Goal: Transaction & Acquisition: Download file/media

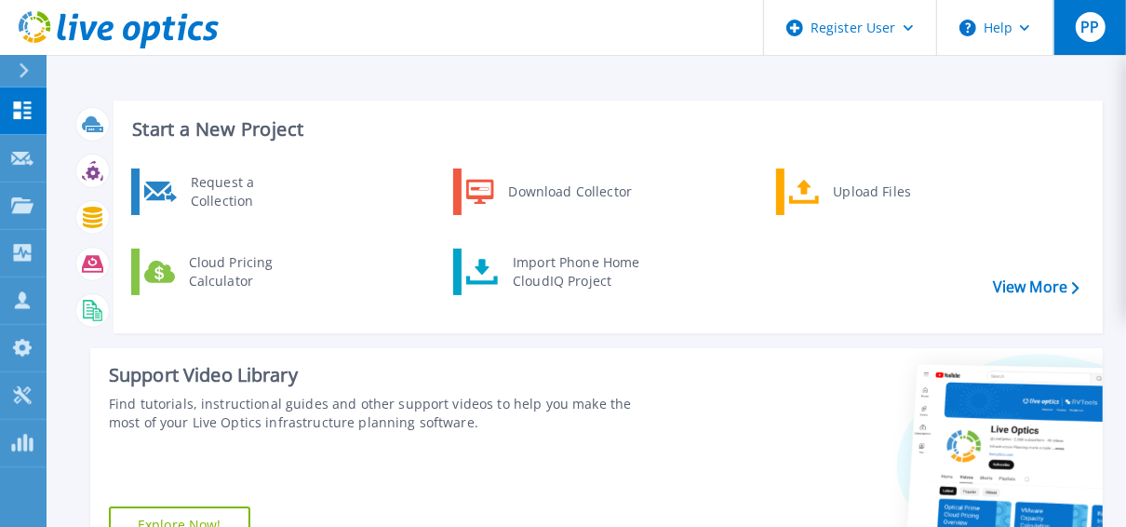
click at [1089, 33] on span "PP" at bounding box center [1089, 27] width 19 height 15
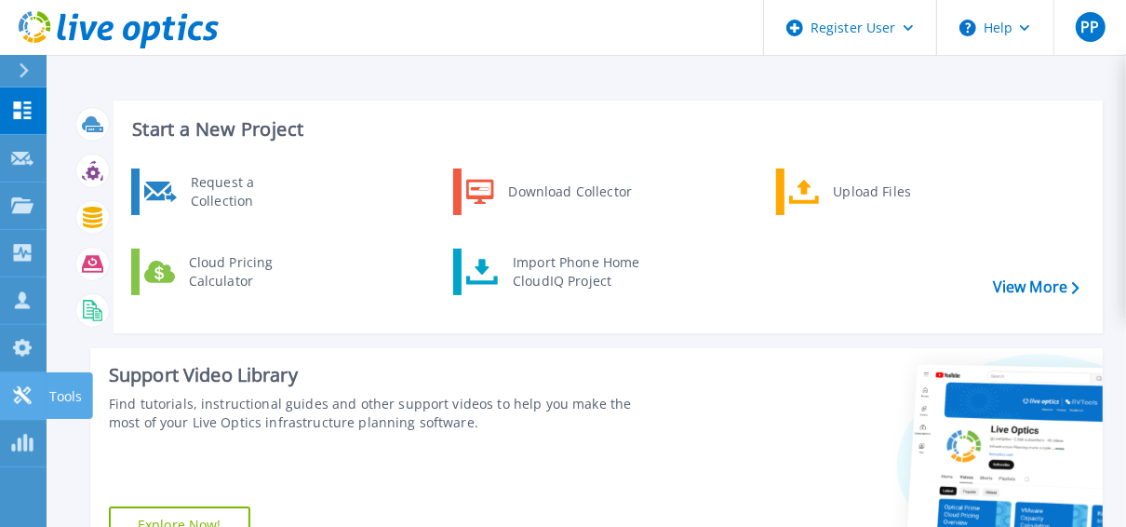
click at [24, 381] on link "Tools Tools" at bounding box center [23, 395] width 47 height 47
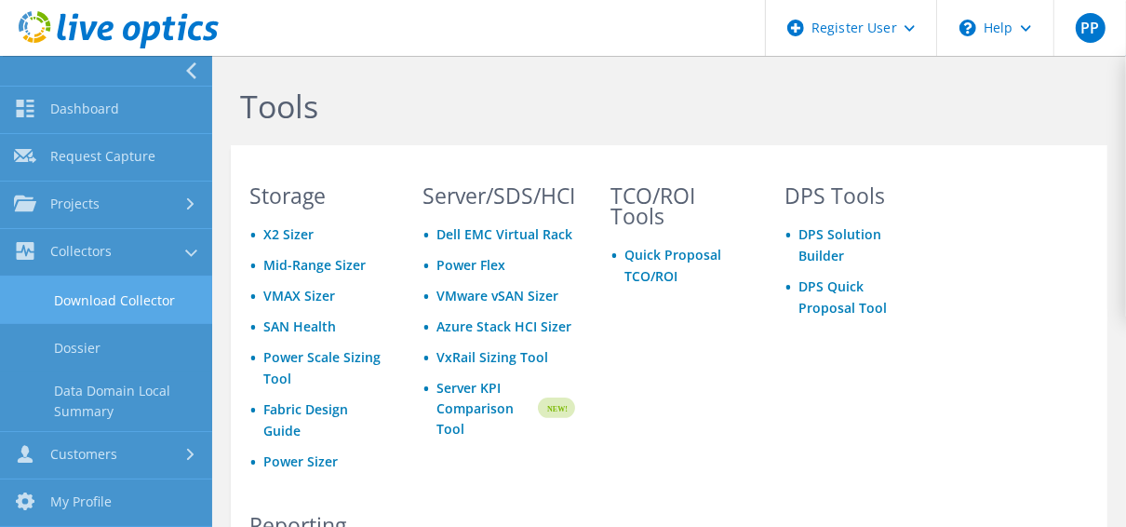
click at [133, 315] on link "Download Collector" at bounding box center [106, 299] width 212 height 47
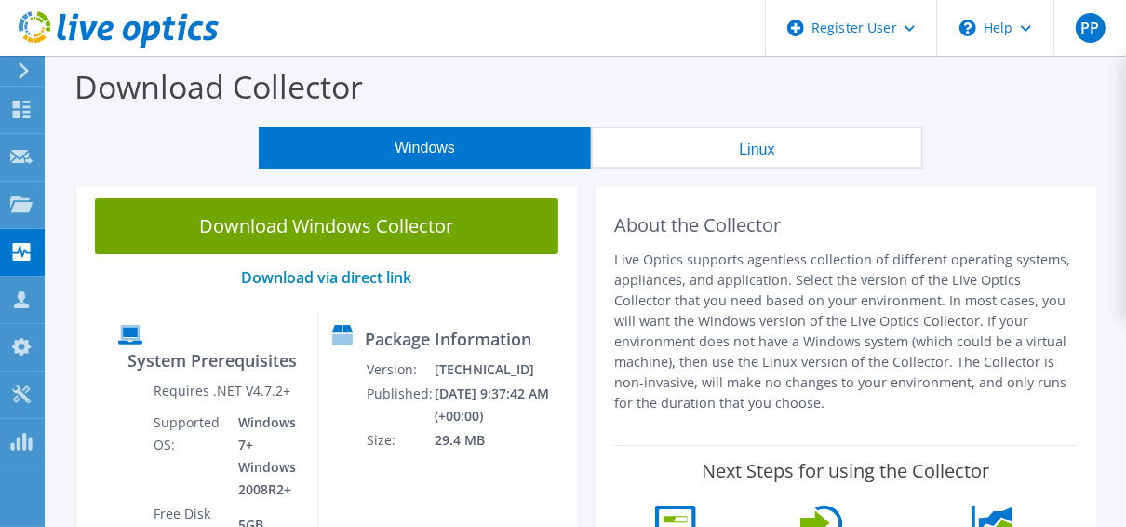
drag, startPoint x: 849, startPoint y: 396, endPoint x: 678, endPoint y: 274, distance: 209.4
click at [678, 274] on p "Live Optics supports agentless collection of different operating systems, appli…" at bounding box center [845, 331] width 463 height 164
drag, startPoint x: 678, startPoint y: 274, endPoint x: 793, endPoint y: 339, distance: 131.2
click at [793, 339] on p "Live Optics supports agentless collection of different operating systems, appli…" at bounding box center [845, 331] width 463 height 164
click at [869, 355] on p "Live Optics supports agentless collection of different operating systems, appli…" at bounding box center [845, 331] width 463 height 164
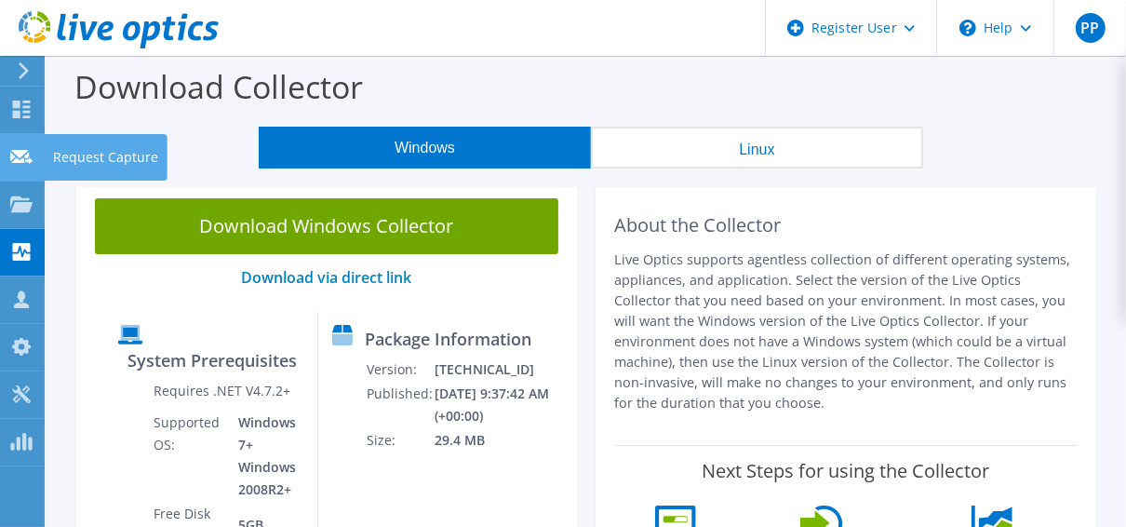
click at [28, 148] on icon at bounding box center [21, 157] width 22 height 18
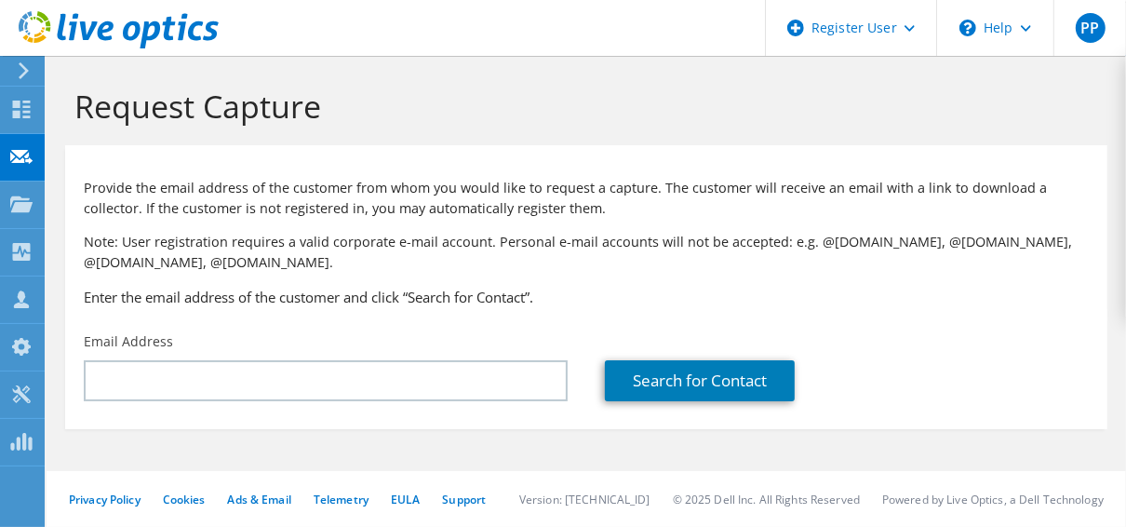
click at [80, 13] on icon at bounding box center [119, 30] width 200 height 38
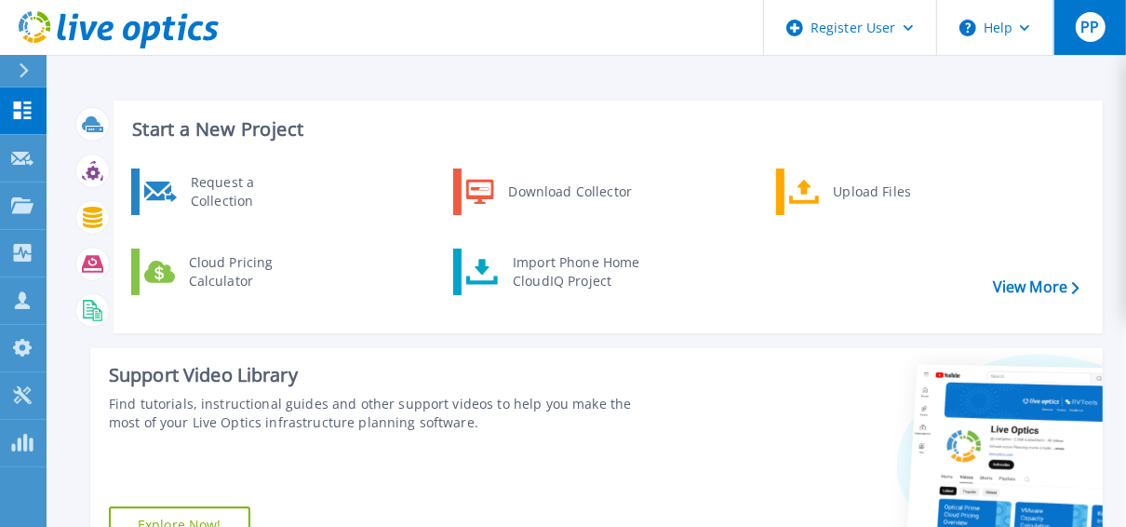
click at [1092, 33] on span "PP" at bounding box center [1089, 27] width 19 height 15
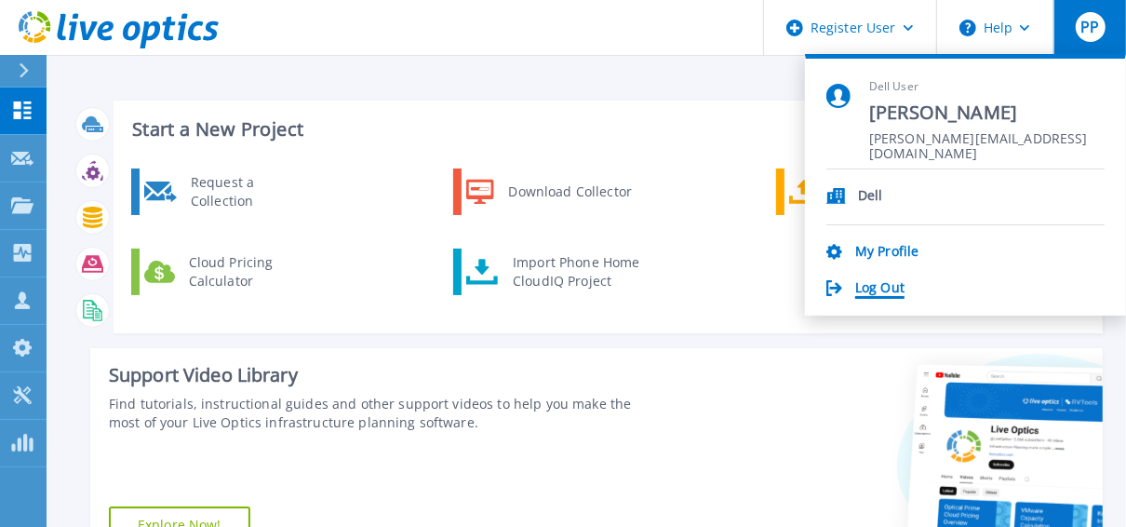
click at [883, 288] on link "Log Out" at bounding box center [879, 289] width 49 height 18
